Goal: Information Seeking & Learning: Learn about a topic

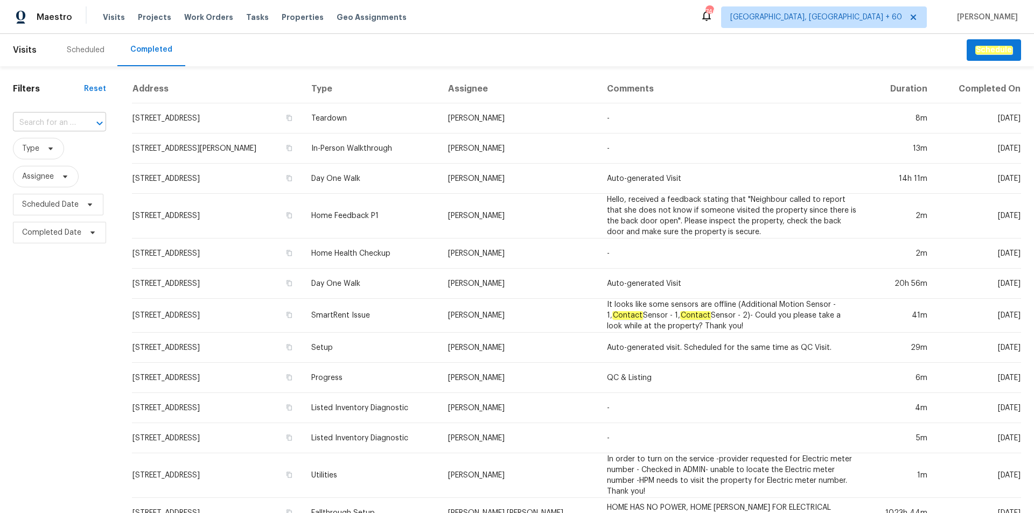
click at [51, 117] on input "text" at bounding box center [44, 123] width 63 height 17
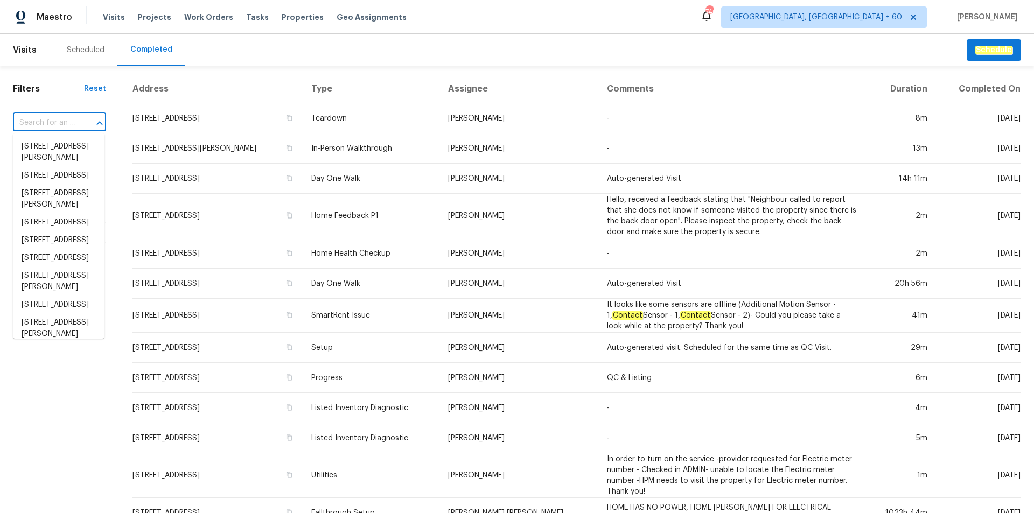
paste input "[STREET_ADDRESS]"
type input "[STREET_ADDRESS]"
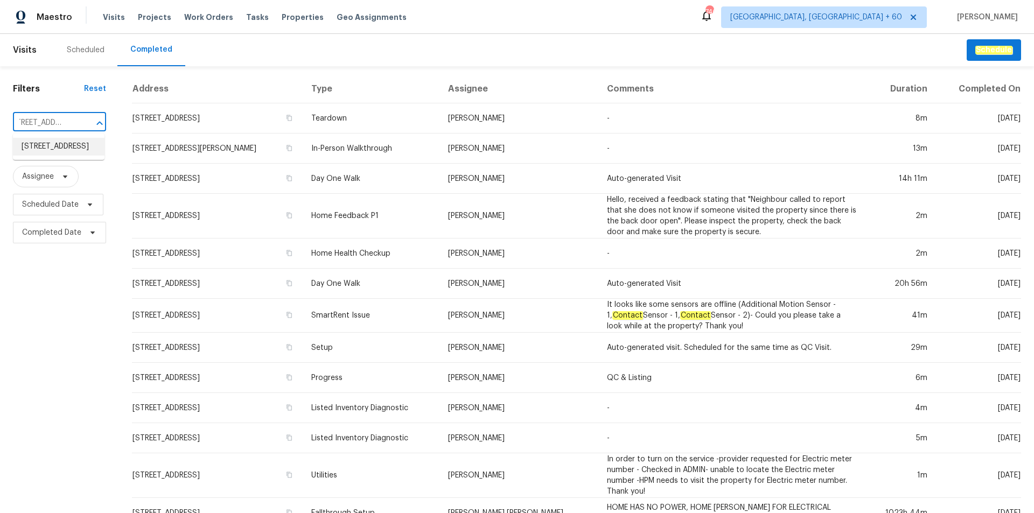
click at [55, 154] on li "[STREET_ADDRESS]" at bounding box center [59, 147] width 92 height 18
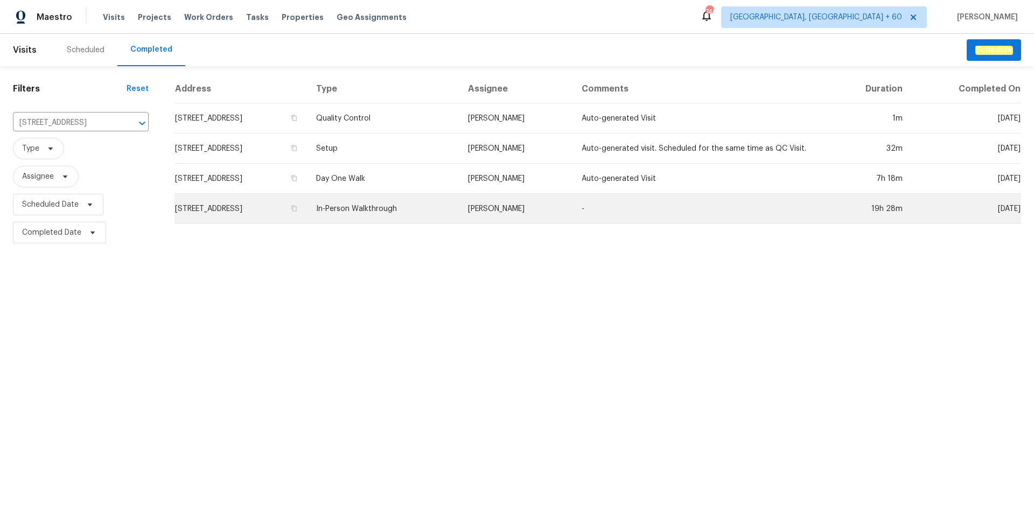
click at [459, 206] on td "In-Person Walkthrough" at bounding box center [383, 209] width 151 height 30
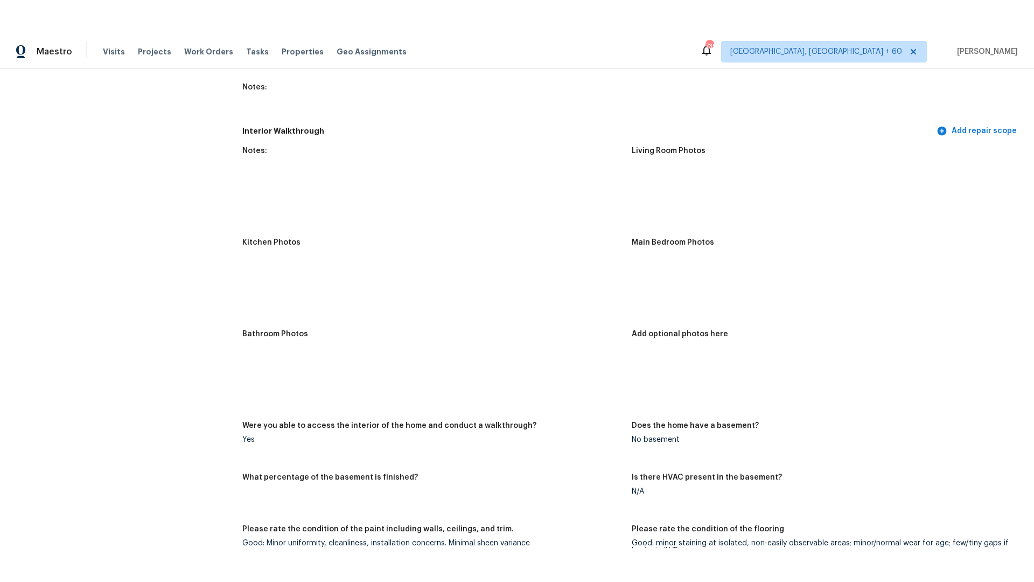
scroll to position [1185, 0]
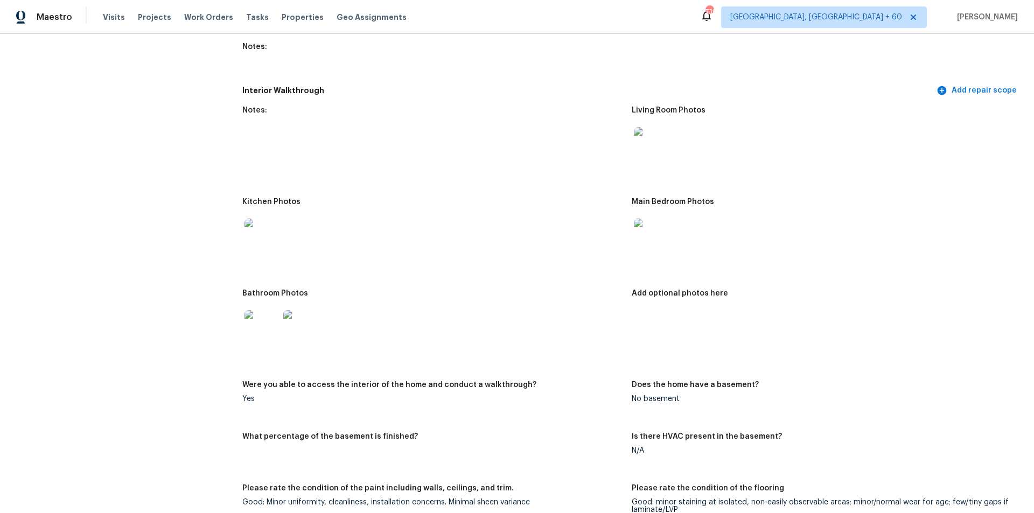
click at [259, 236] on img at bounding box center [262, 236] width 34 height 34
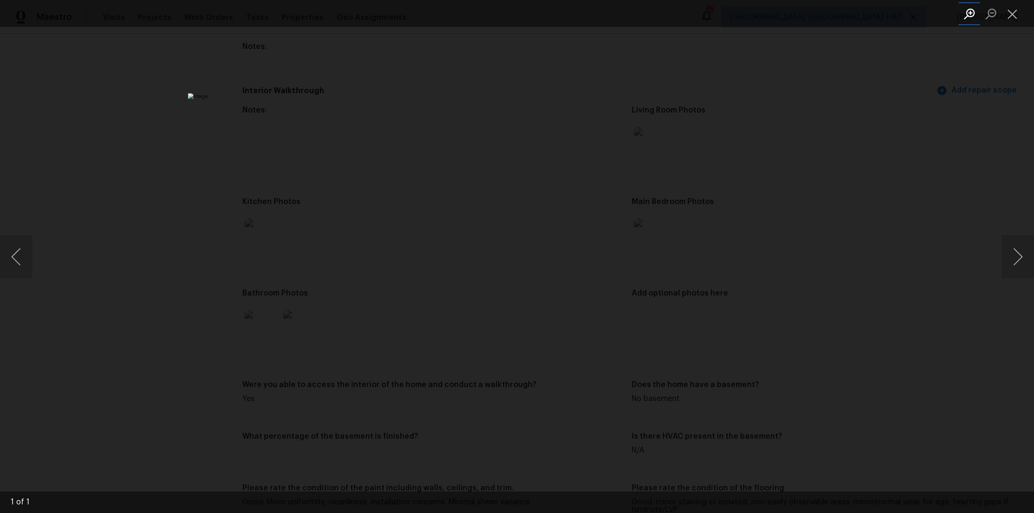
click at [970, 19] on button "Zoom in" at bounding box center [970, 13] width 22 height 19
click at [995, 16] on button "Zoom out" at bounding box center [991, 13] width 22 height 19
click at [524, 284] on img "Lightbox" at bounding box center [517, 256] width 658 height 327
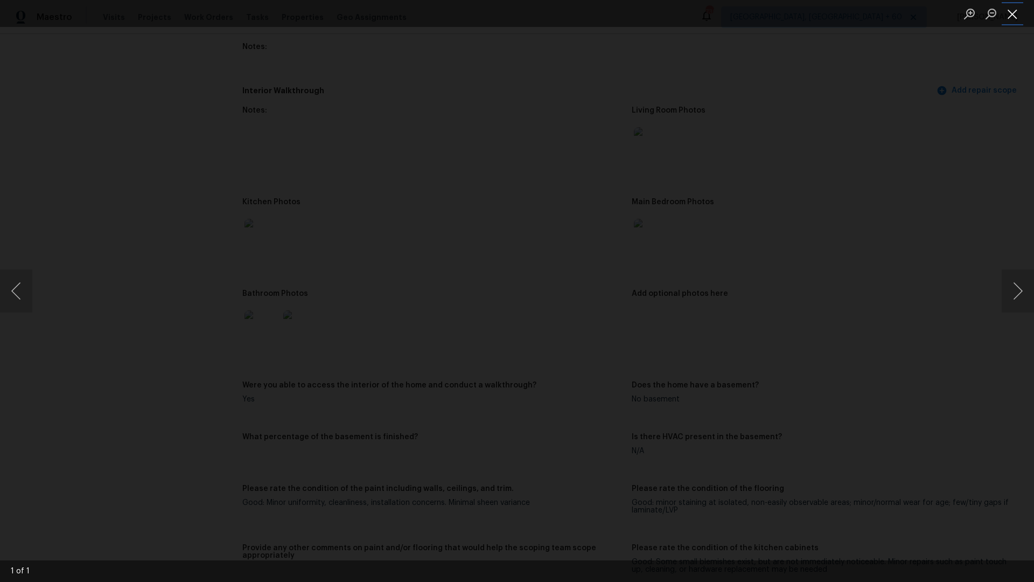
click at [1009, 19] on button "Close lightbox" at bounding box center [1013, 13] width 22 height 19
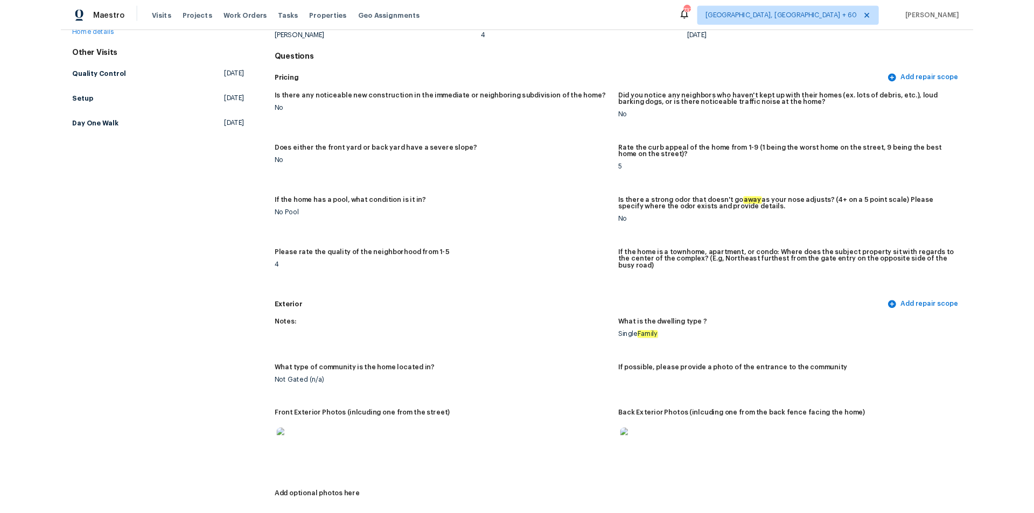
scroll to position [0, 0]
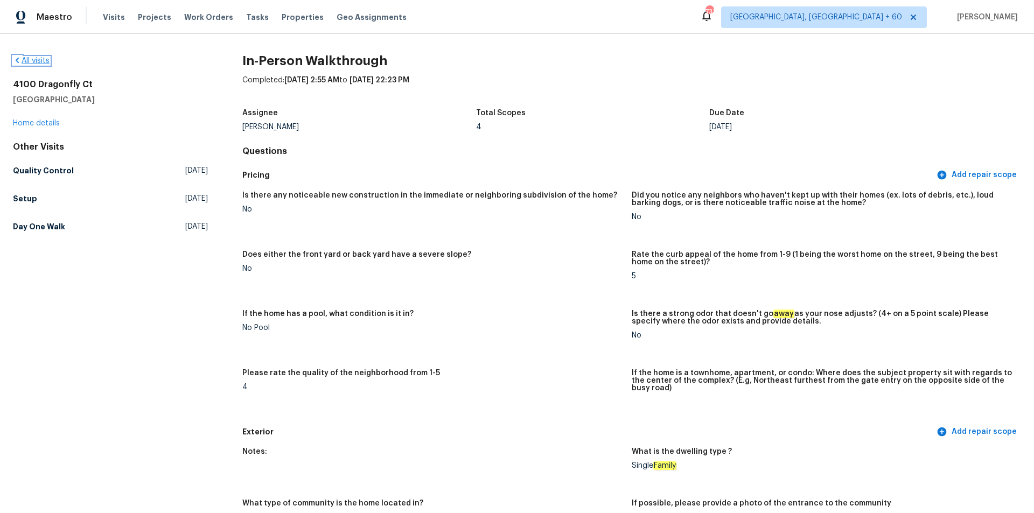
click at [32, 58] on link "All visits" at bounding box center [31, 61] width 37 height 8
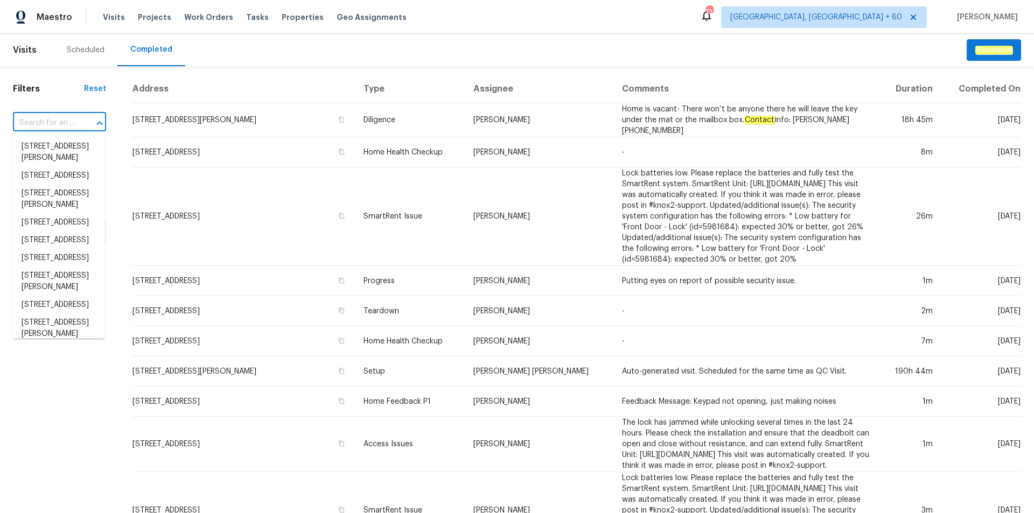
click at [55, 119] on input "text" at bounding box center [44, 123] width 63 height 17
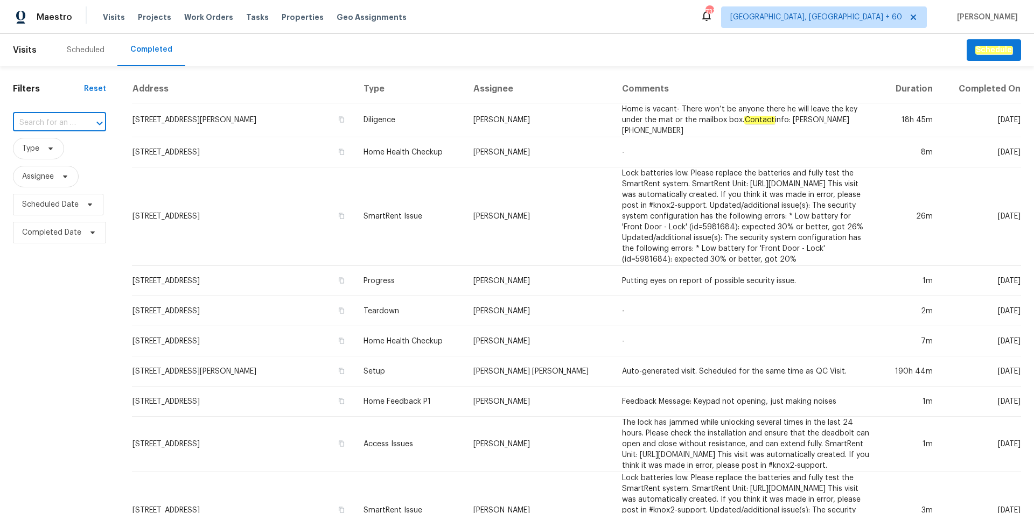
paste input "[STREET_ADDRESS]"
type input "[STREET_ADDRESS]"
click at [60, 151] on li "[STREET_ADDRESS]" at bounding box center [59, 147] width 92 height 18
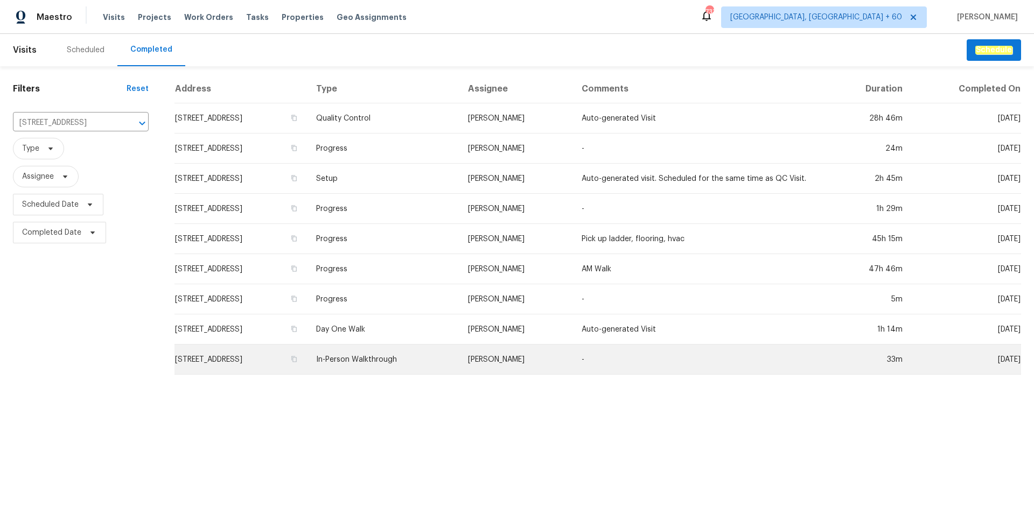
click at [414, 365] on td "In-Person Walkthrough" at bounding box center [383, 360] width 151 height 30
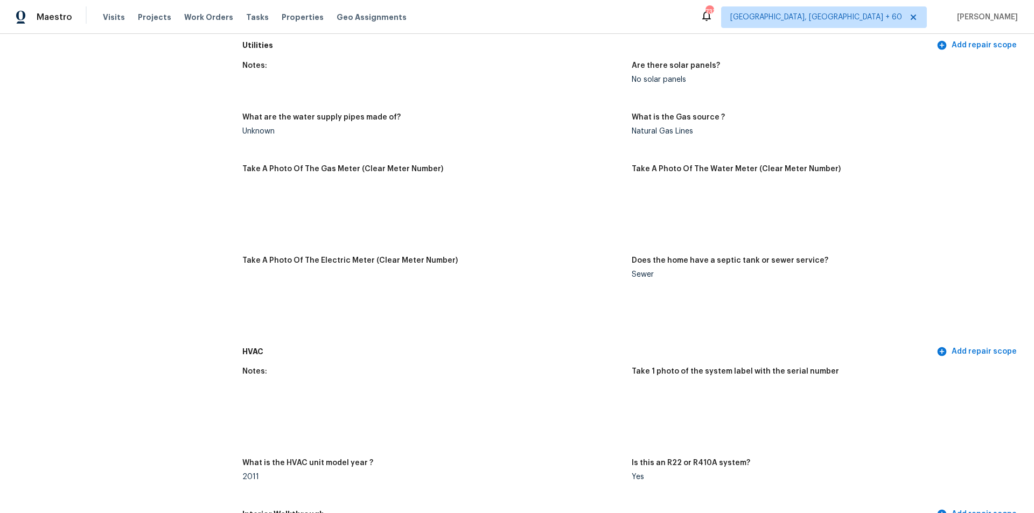
scroll to position [323, 0]
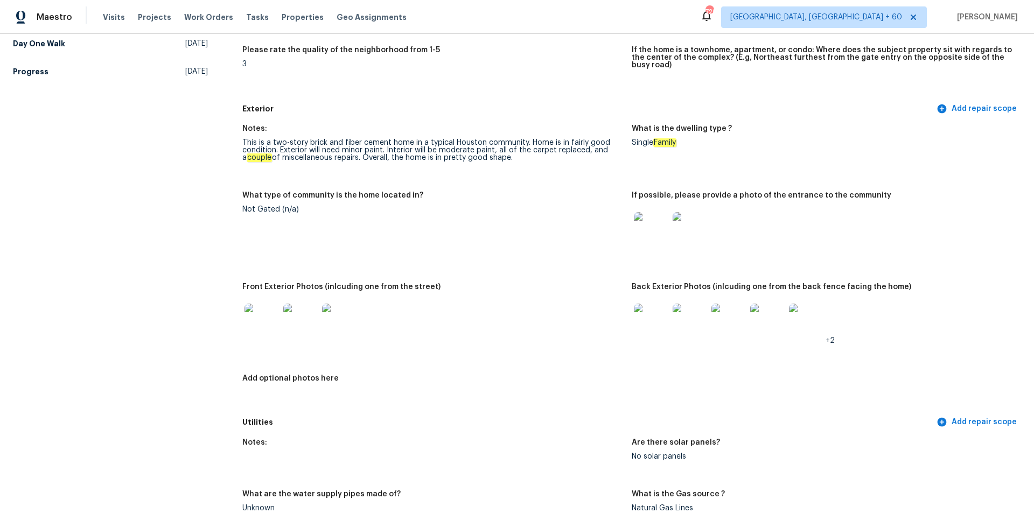
click at [651, 315] on img at bounding box center [651, 321] width 34 height 34
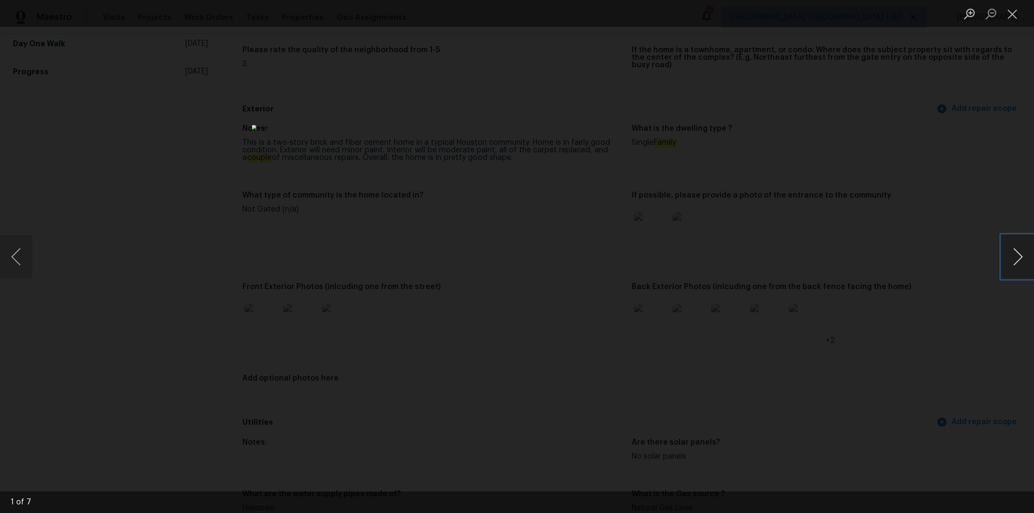
click at [1028, 259] on button "Next image" at bounding box center [1018, 256] width 32 height 43
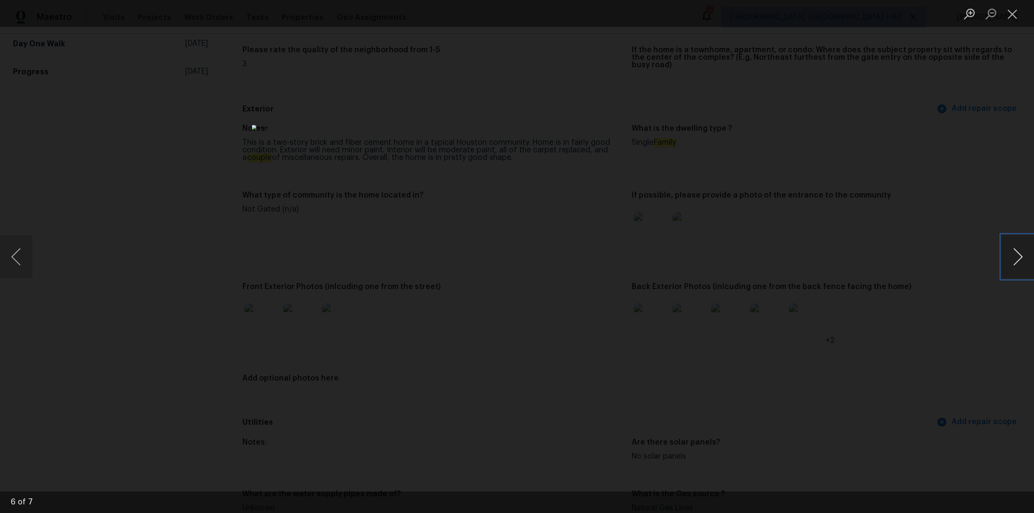
click at [1028, 259] on button "Next image" at bounding box center [1018, 256] width 32 height 43
click at [19, 256] on button "Previous image" at bounding box center [16, 256] width 32 height 43
